Goal: Task Accomplishment & Management: Complete application form

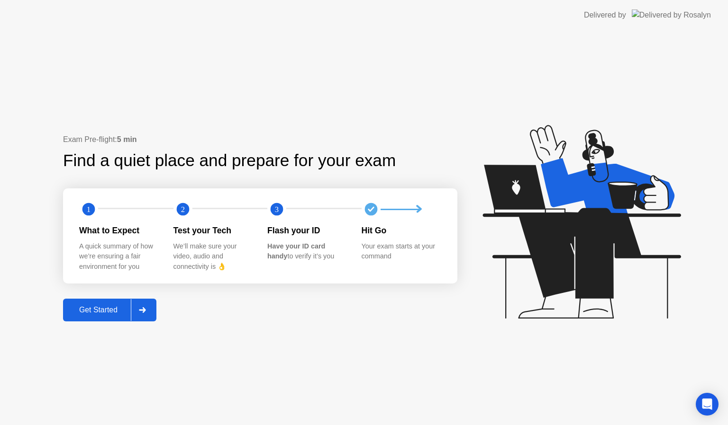
click at [117, 308] on div "Get Started" at bounding box center [98, 310] width 65 height 9
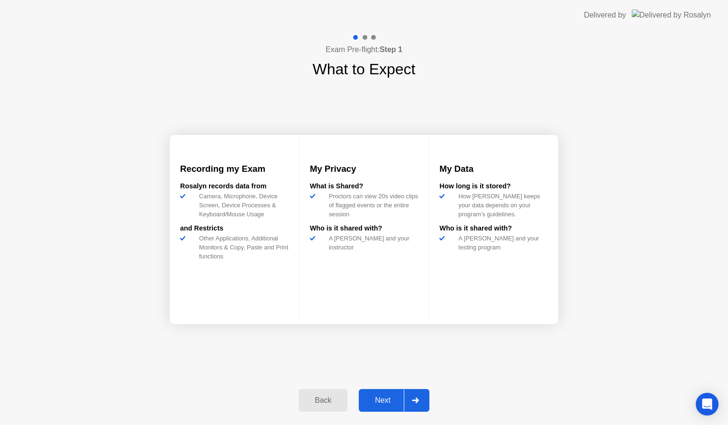
click at [383, 398] on div "Next" at bounding box center [382, 401] width 42 height 9
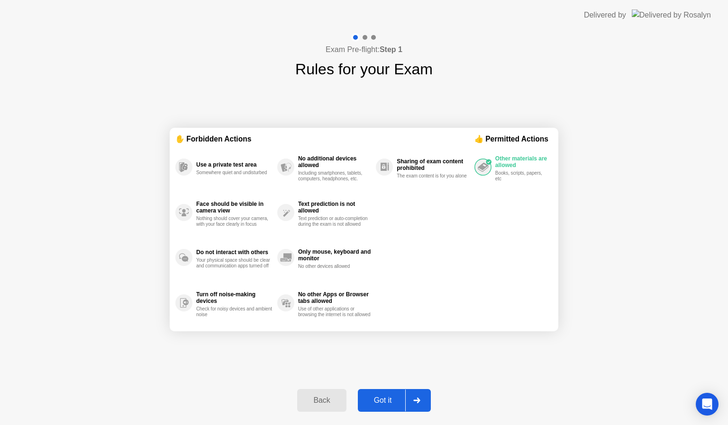
click at [383, 394] on button "Got it" at bounding box center [394, 400] width 73 height 23
select select "**********"
select select "*******"
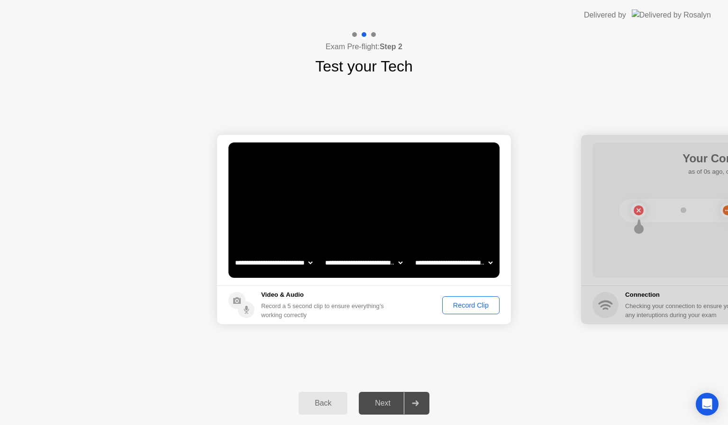
click at [466, 303] on div "Record Clip" at bounding box center [470, 306] width 51 height 8
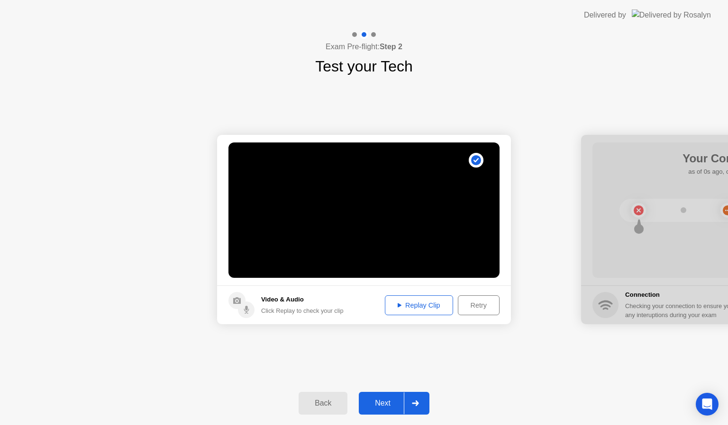
click at [389, 407] on div "Next" at bounding box center [382, 403] width 42 height 9
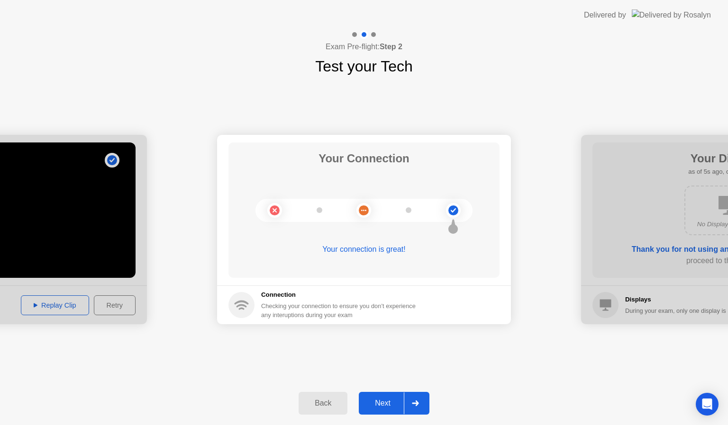
click at [389, 407] on div "Next" at bounding box center [382, 403] width 42 height 9
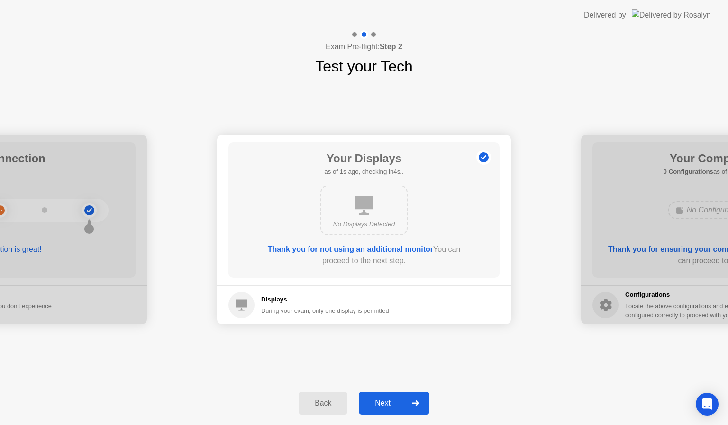
click at [389, 407] on div "Next" at bounding box center [382, 403] width 42 height 9
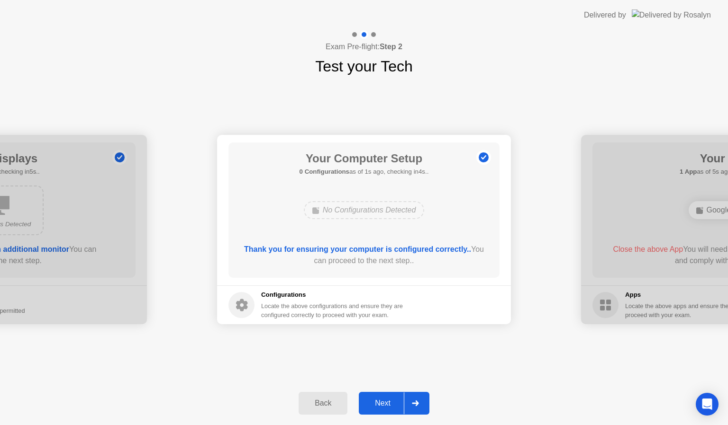
click at [386, 402] on div "Next" at bounding box center [382, 403] width 42 height 9
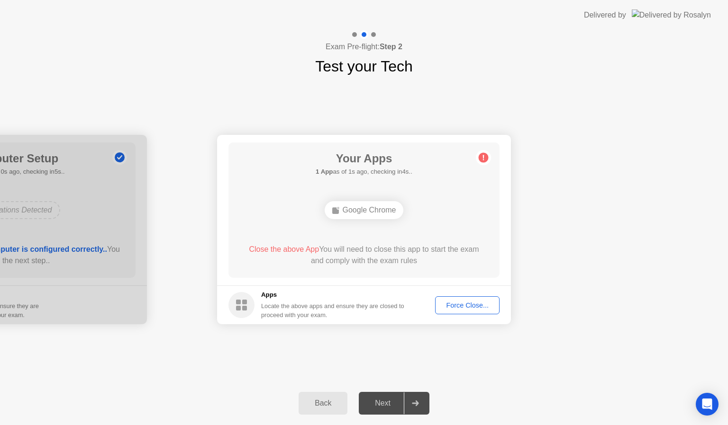
click at [466, 302] on div "Force Close..." at bounding box center [467, 306] width 58 height 8
click at [461, 302] on div "Force Close..." at bounding box center [467, 306] width 58 height 8
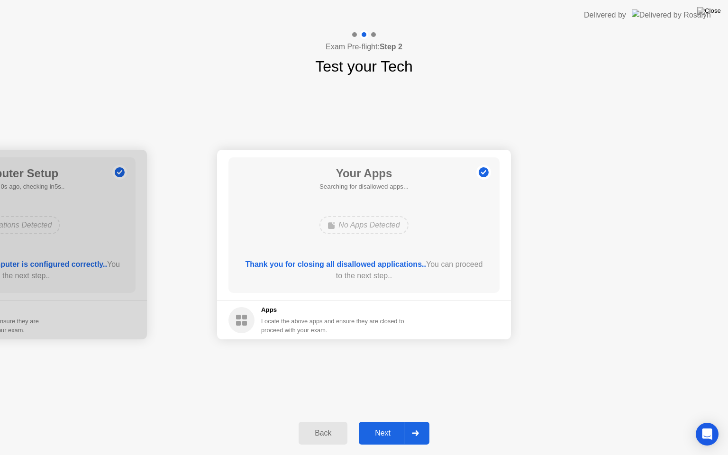
click at [390, 425] on div "Next" at bounding box center [382, 433] width 42 height 9
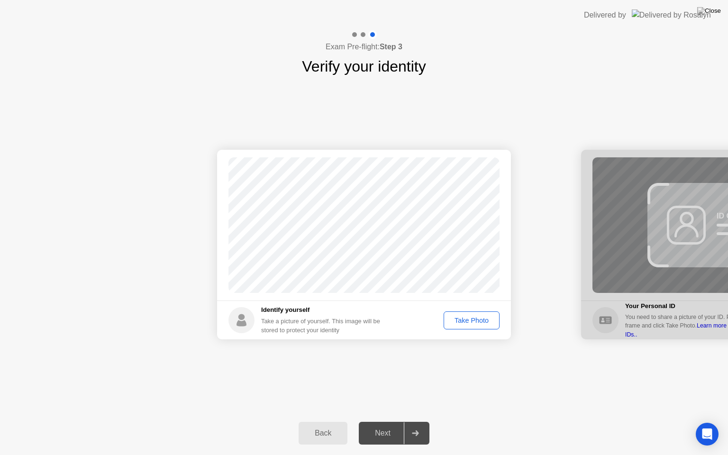
click at [467, 318] on div "Take Photo" at bounding box center [471, 320] width 49 height 8
click at [622, 239] on div at bounding box center [728, 244] width 294 height 189
click at [387, 425] on div "Next" at bounding box center [382, 433] width 42 height 9
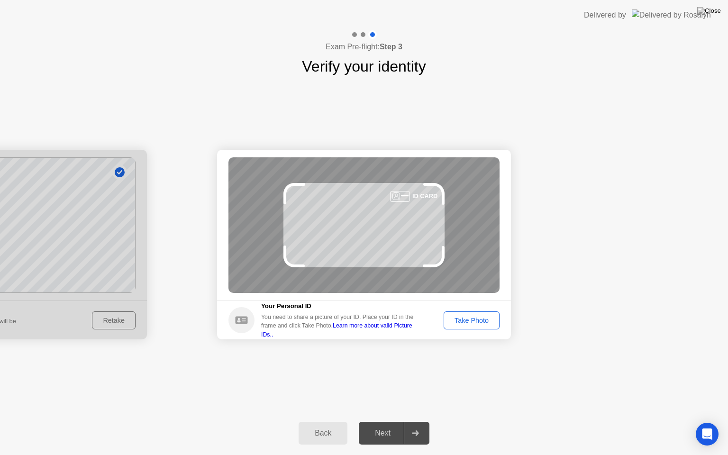
click at [466, 311] on button "Take Photo" at bounding box center [471, 320] width 56 height 18
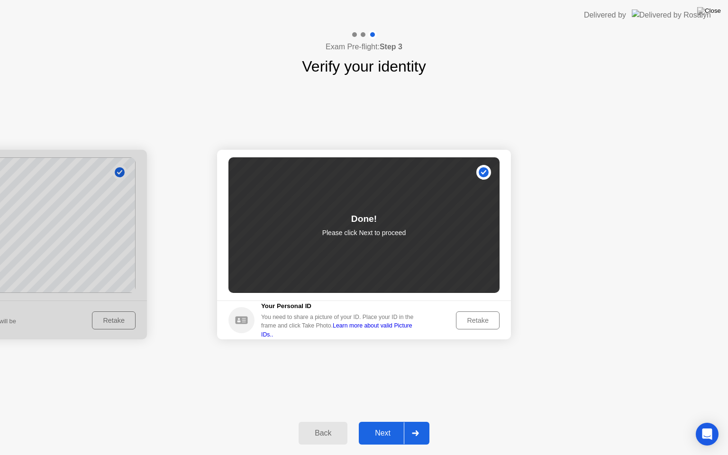
click at [384, 425] on div "Next" at bounding box center [382, 433] width 42 height 9
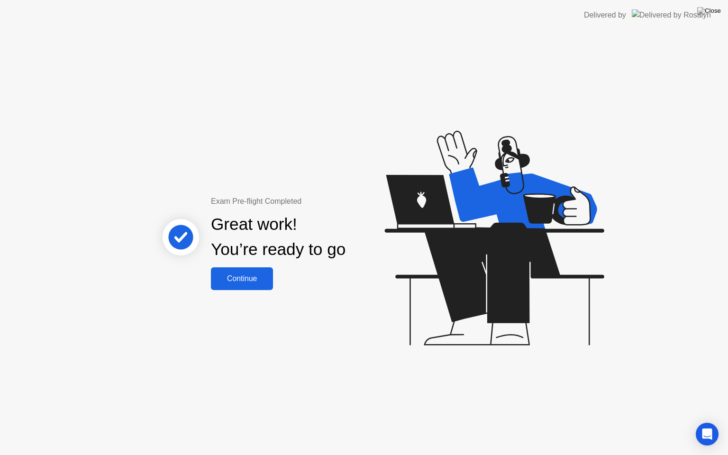
click at [258, 286] on button "Continue" at bounding box center [242, 278] width 62 height 23
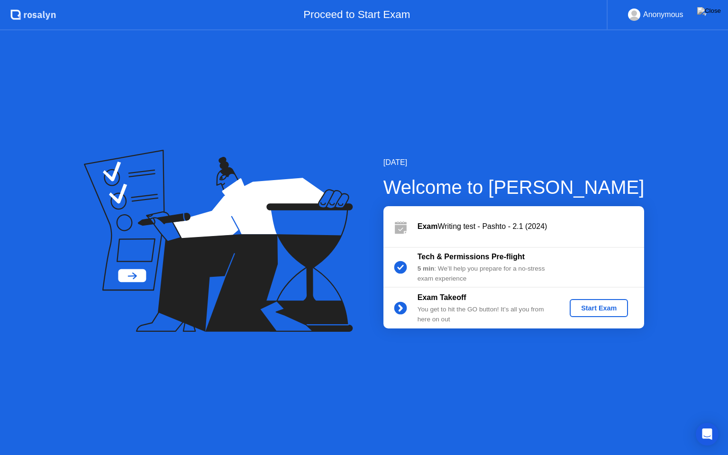
click at [586, 308] on div "Start Exam" at bounding box center [598, 308] width 51 height 8
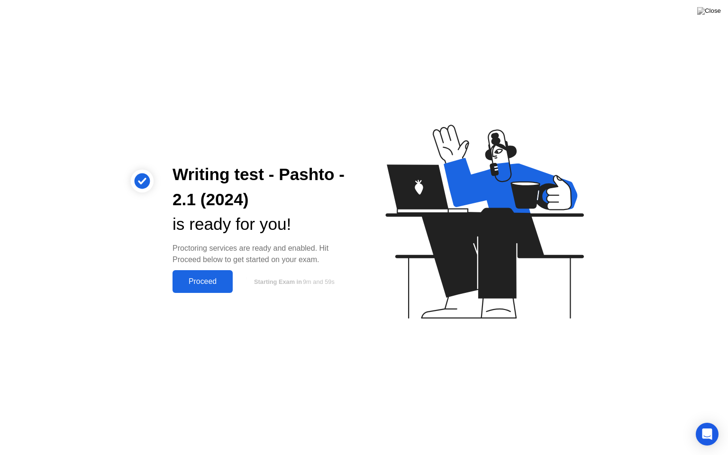
click at [200, 282] on div "Proceed" at bounding box center [202, 281] width 54 height 9
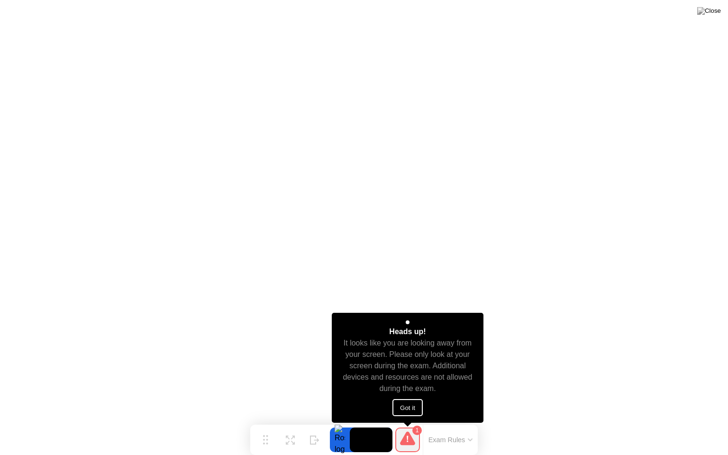
click at [404, 409] on button "Got it" at bounding box center [407, 407] width 30 height 17
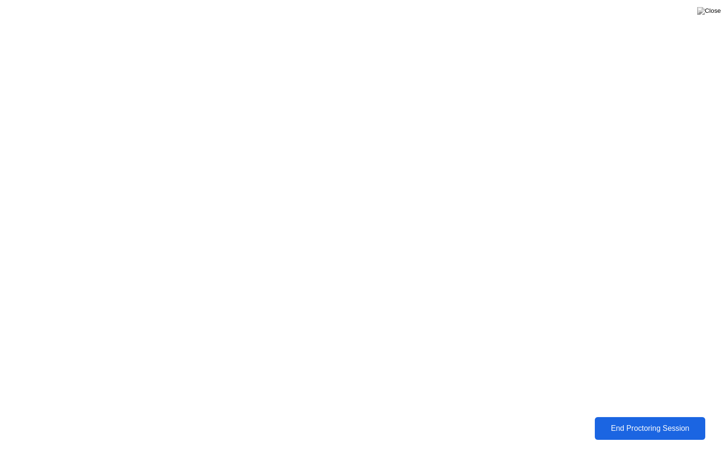
click at [611, 420] on button "End Proctoring Session" at bounding box center [650, 427] width 114 height 23
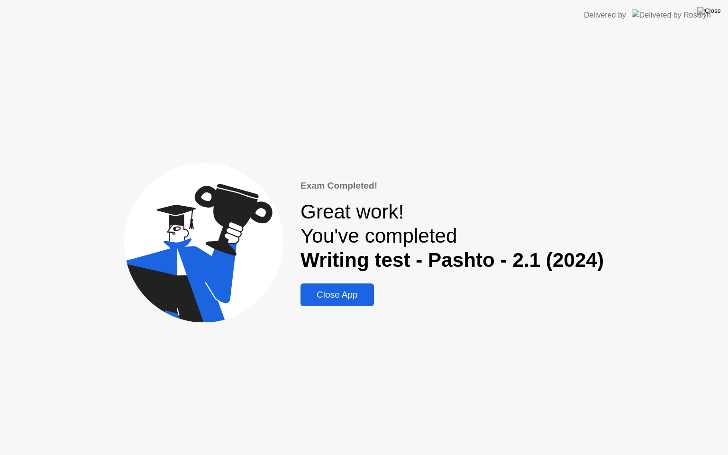
click at [346, 290] on div "Close App" at bounding box center [337, 294] width 68 height 10
